Goal: Find specific fact: Find contact information

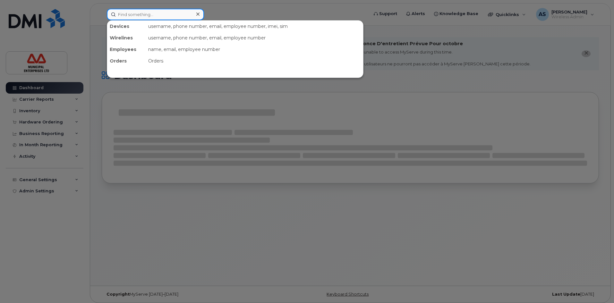
click at [164, 14] on input at bounding box center [155, 15] width 97 height 12
paste input "[PERSON_NAME]"
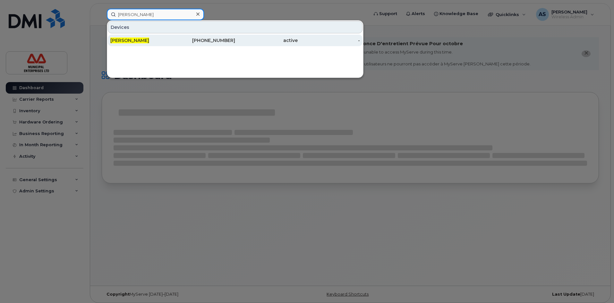
type input "[PERSON_NAME]"
click at [204, 40] on div "506-440-9694" at bounding box center [204, 40] width 63 height 6
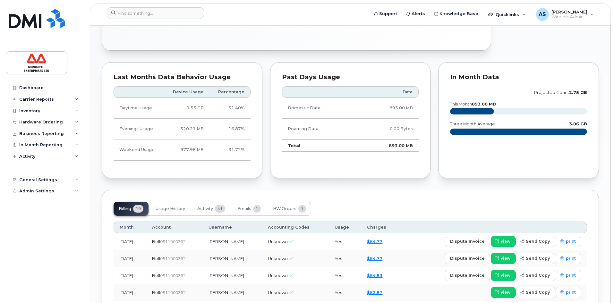
scroll to position [481, 0]
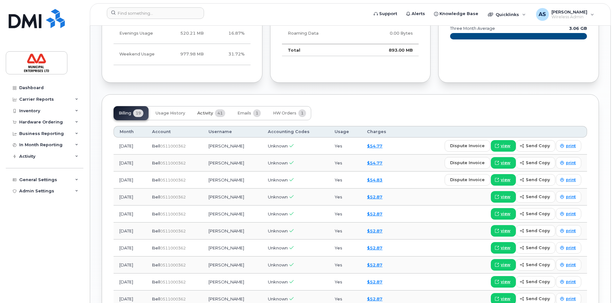
click at [209, 114] on span "Activity" at bounding box center [205, 113] width 16 height 5
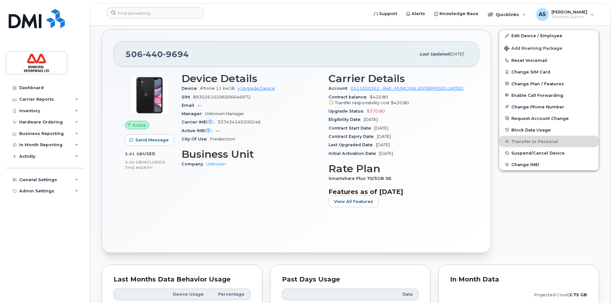
scroll to position [128, 0]
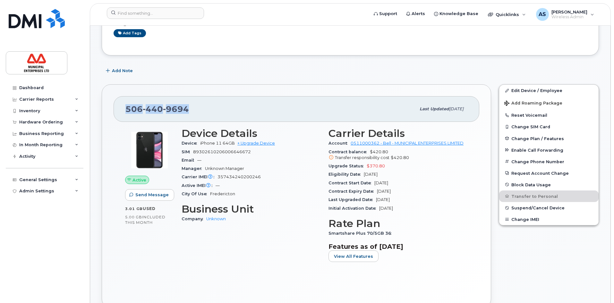
drag, startPoint x: 192, startPoint y: 108, endPoint x: 104, endPoint y: 112, distance: 88.0
click at [104, 112] on div "[PHONE_NUMBER] Last updated [DATE] Active Send Message 3.01 GB  used 5.00 GB  i…" at bounding box center [296, 196] width 389 height 224
copy span "[PHONE_NUMBER]"
